Goal: Find specific page/section: Find specific page/section

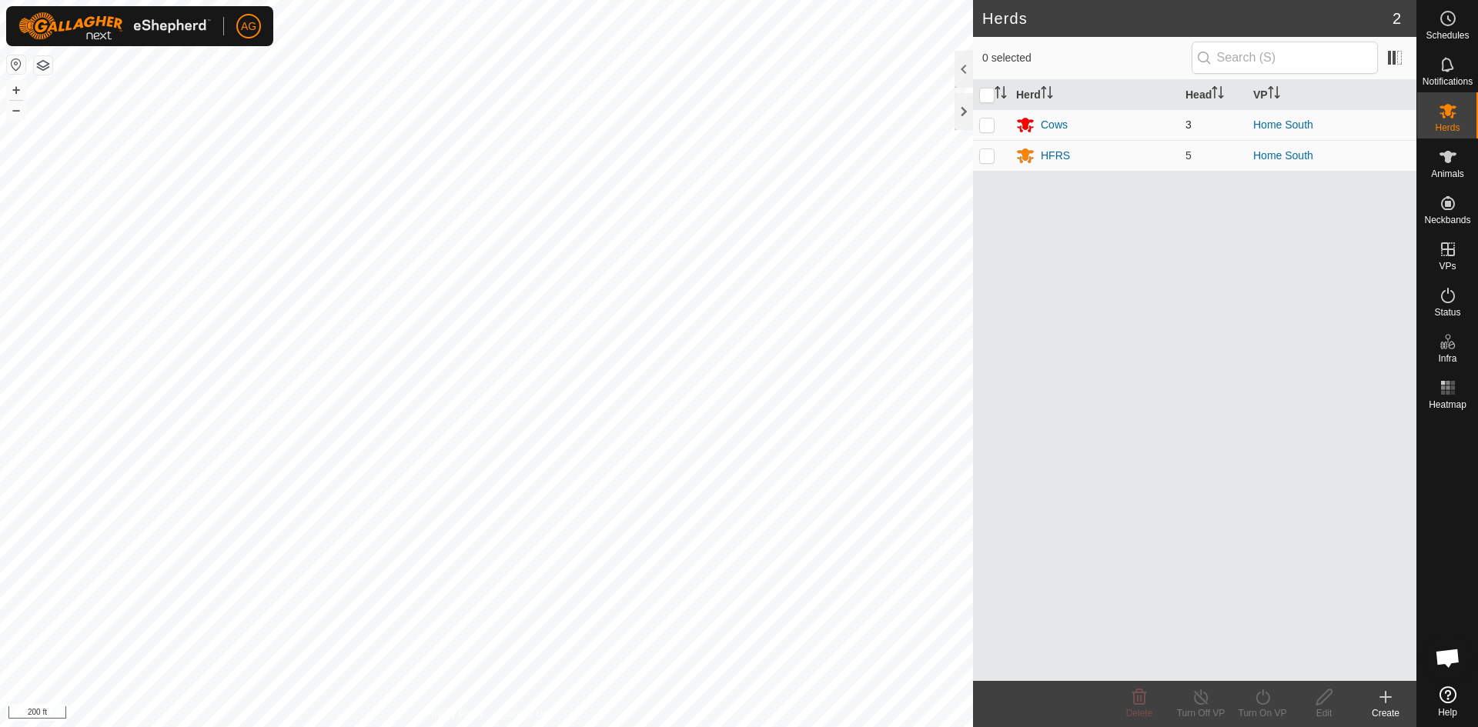
click at [986, 126] on p-checkbox at bounding box center [986, 125] width 15 height 12
click at [978, 120] on td at bounding box center [991, 124] width 37 height 31
checkbox input "false"
click at [1454, 171] on span "Animals" at bounding box center [1447, 173] width 33 height 9
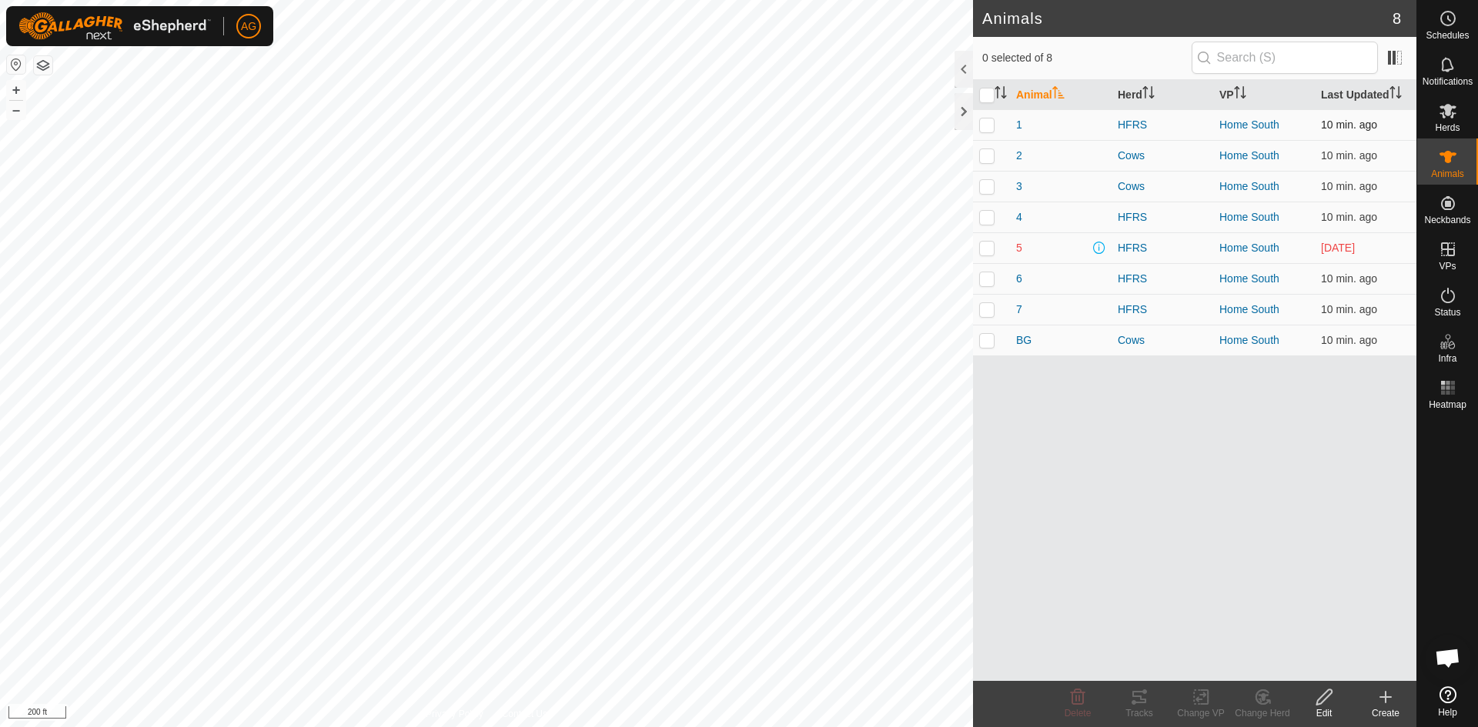
click at [991, 128] on p-checkbox at bounding box center [986, 125] width 15 height 12
checkbox input "true"
click at [1152, 701] on tracks-svg-icon at bounding box center [1139, 697] width 62 height 18
